Goal: Transaction & Acquisition: Purchase product/service

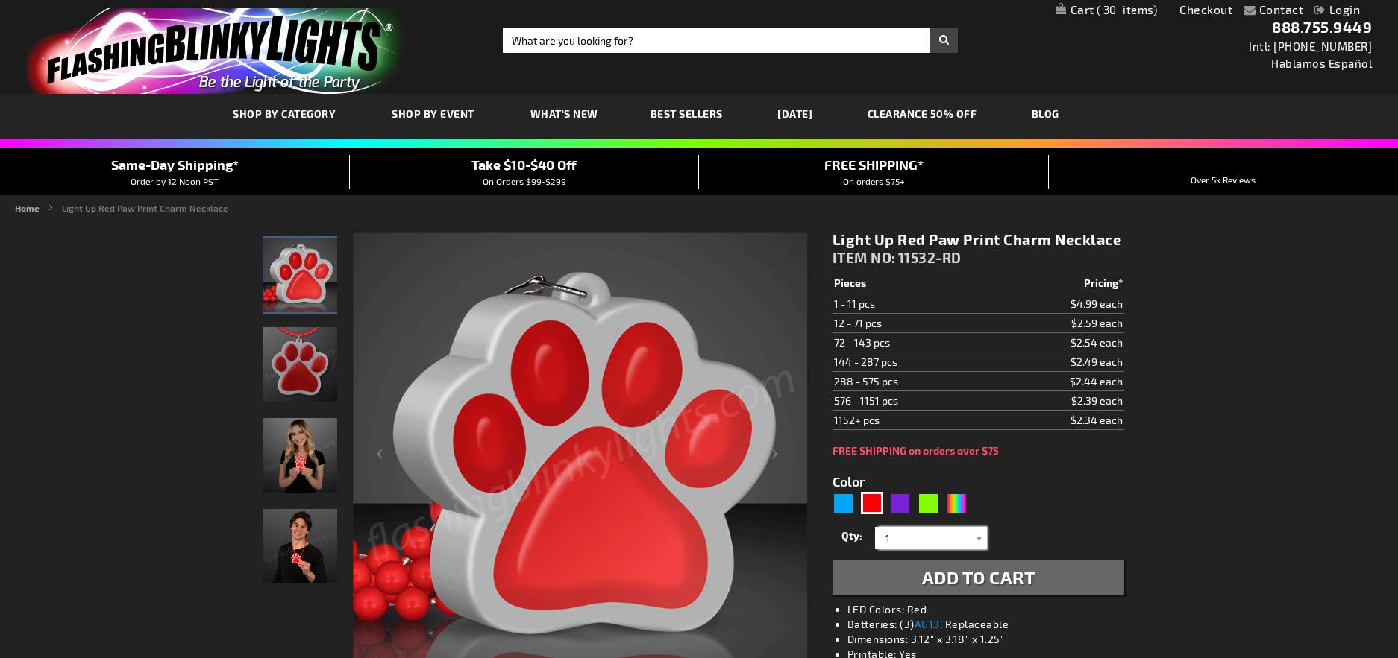
click at [940, 541] on input "1" at bounding box center [932, 538] width 108 height 22
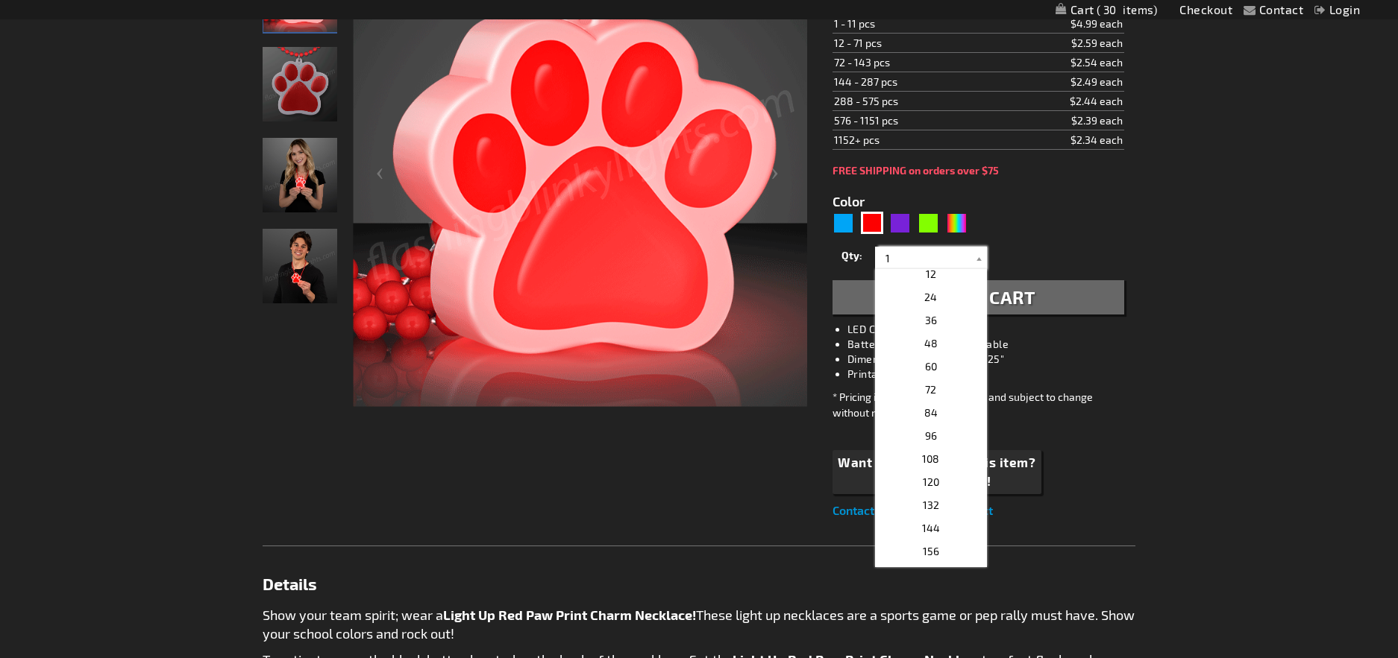
scroll to position [265, 0]
click at [931, 399] on p "84" at bounding box center [931, 408] width 112 height 23
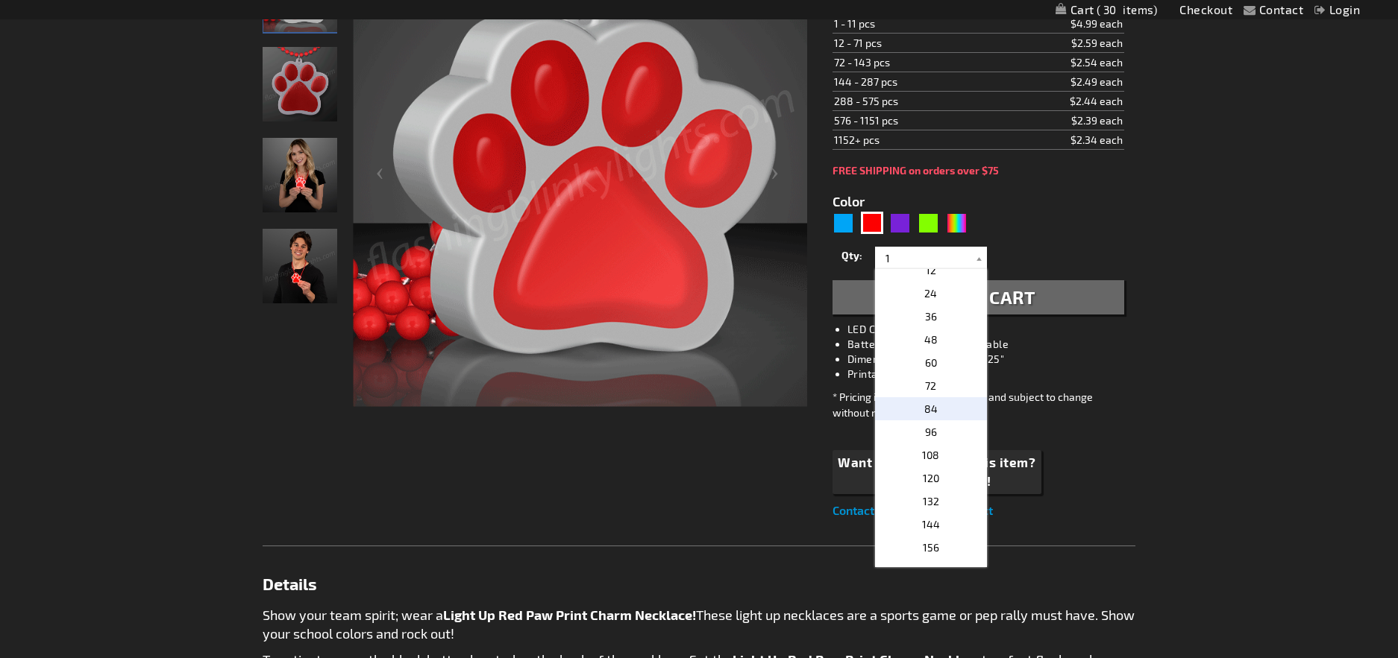
type input "84"
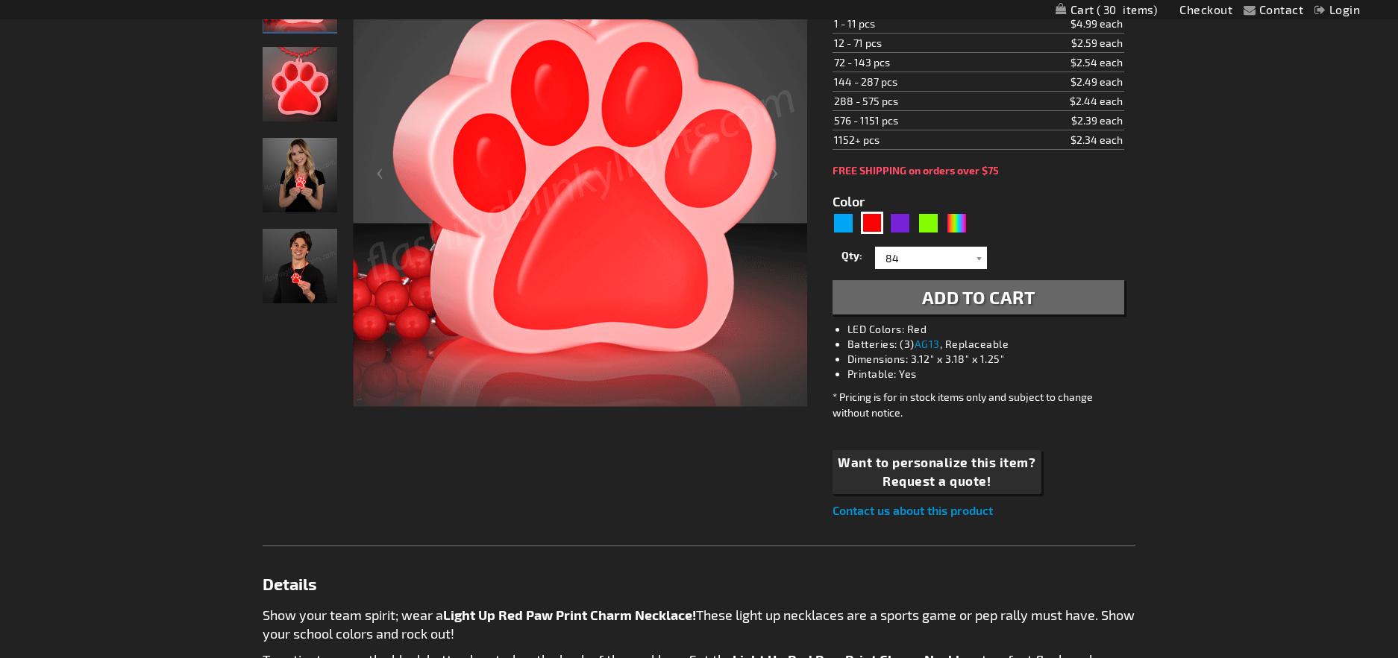
click at [958, 305] on span "Add to Cart" at bounding box center [978, 297] width 113 height 22
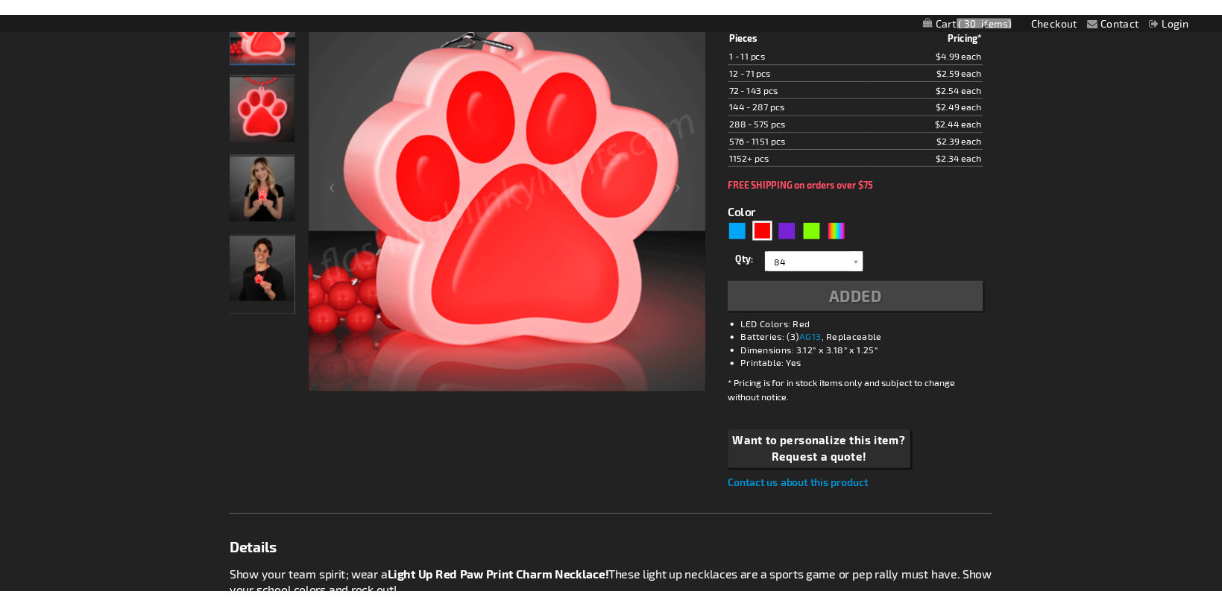
scroll to position [291, 0]
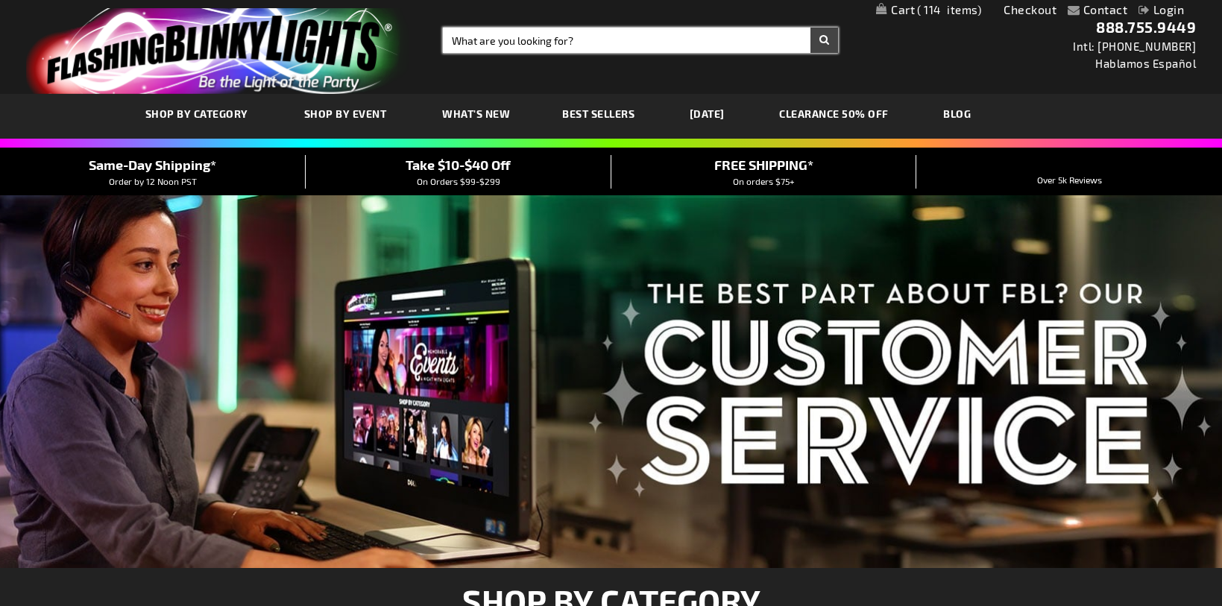
click at [538, 35] on input "Search" at bounding box center [640, 40] width 395 height 25
type input "shoe charm"
click at [811, 28] on button "Search" at bounding box center [825, 40] width 28 height 25
